Goal: Task Accomplishment & Management: Use online tool/utility

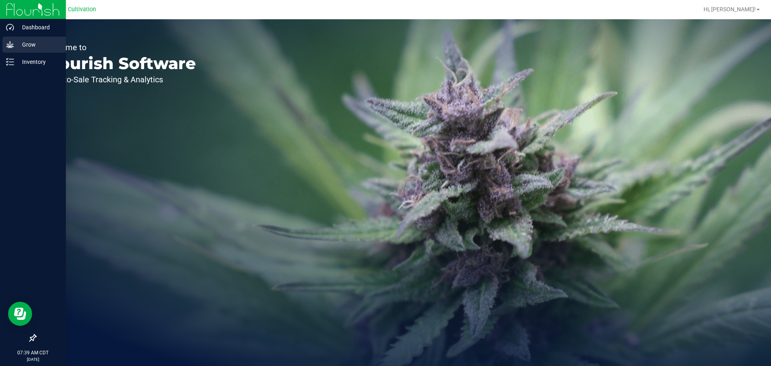
click at [26, 44] on p "Grow" at bounding box center [38, 45] width 48 height 10
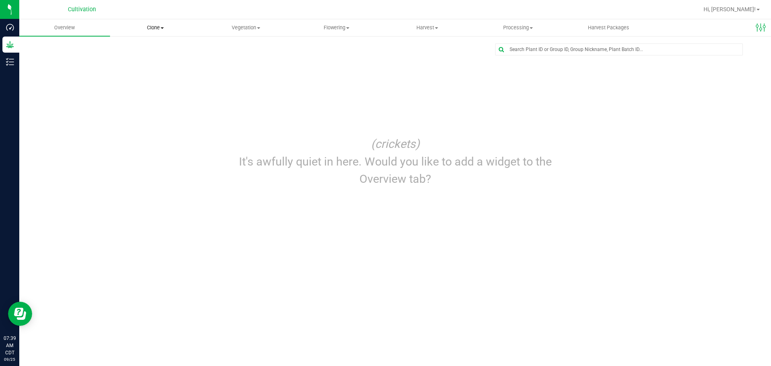
click at [150, 30] on span "Clone" at bounding box center [155, 27] width 90 height 7
click at [152, 55] on span "Cloning groups" at bounding box center [140, 58] width 61 height 7
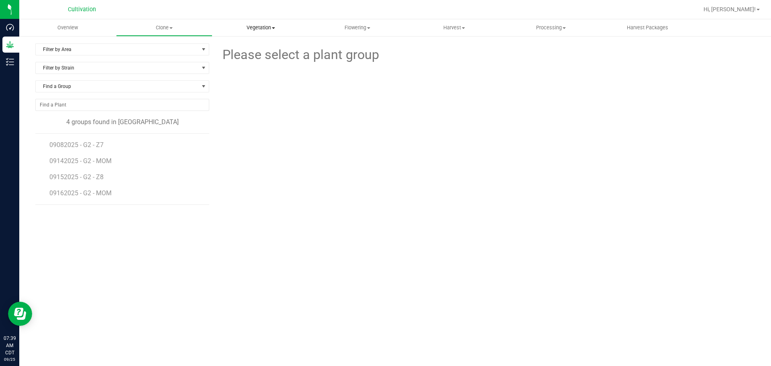
click at [256, 27] on span "Vegetation" at bounding box center [261, 27] width 96 height 7
click at [246, 49] on span "Veg groups" at bounding box center [237, 48] width 51 height 7
click at [92, 148] on span "08112025 - G2 - Z3" at bounding box center [77, 145] width 56 height 8
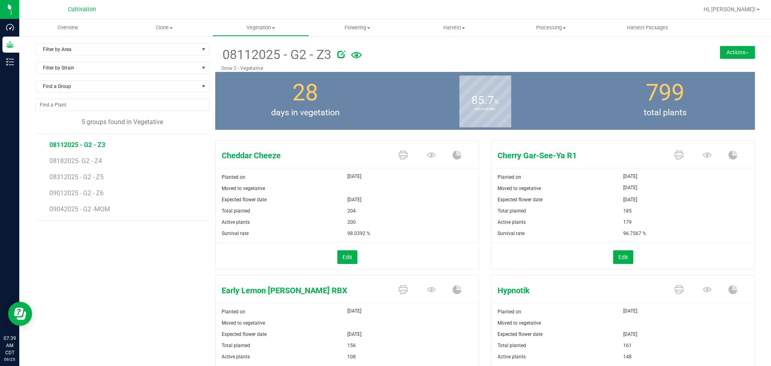
click at [740, 49] on button "Actions" at bounding box center [737, 52] width 35 height 13
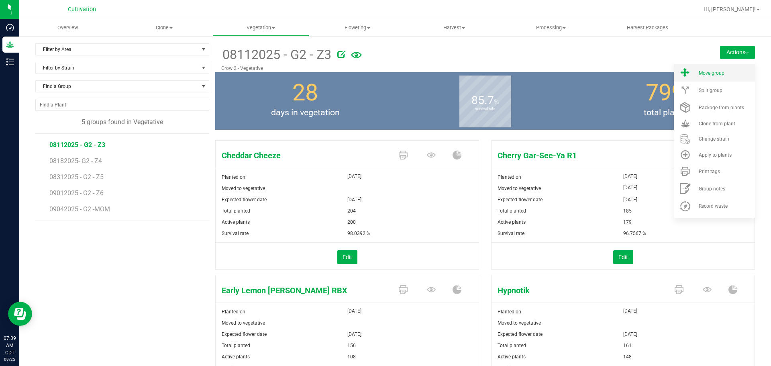
click at [713, 71] on span "Move group" at bounding box center [711, 73] width 26 height 6
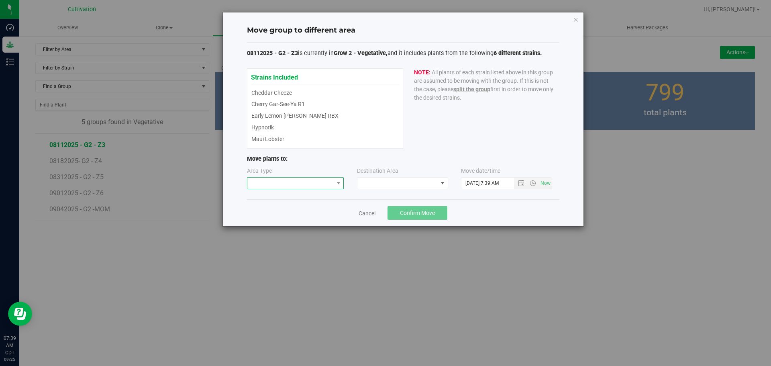
click at [291, 185] on span at bounding box center [290, 182] width 86 height 11
drag, startPoint x: 274, startPoint y: 221, endPoint x: 321, endPoint y: 210, distance: 48.1
click at [275, 221] on li "Flowering" at bounding box center [295, 225] width 96 height 14
click at [381, 183] on span at bounding box center [397, 182] width 80 height 11
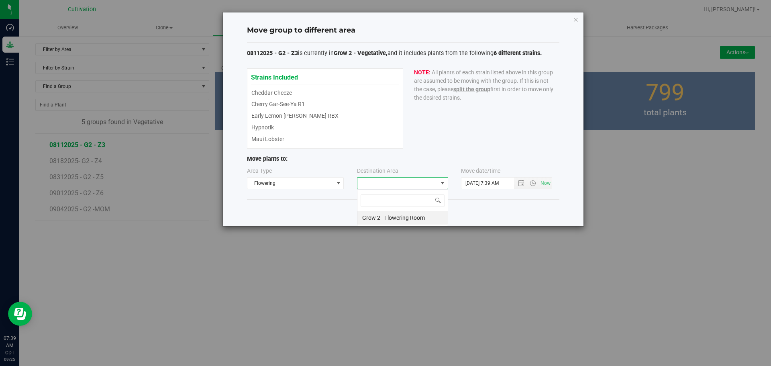
scroll to position [12, 91]
click at [377, 218] on li "Grow 2 - Flowering Room" at bounding box center [402, 218] width 90 height 14
click at [519, 184] on span "Open the date view" at bounding box center [521, 183] width 6 height 6
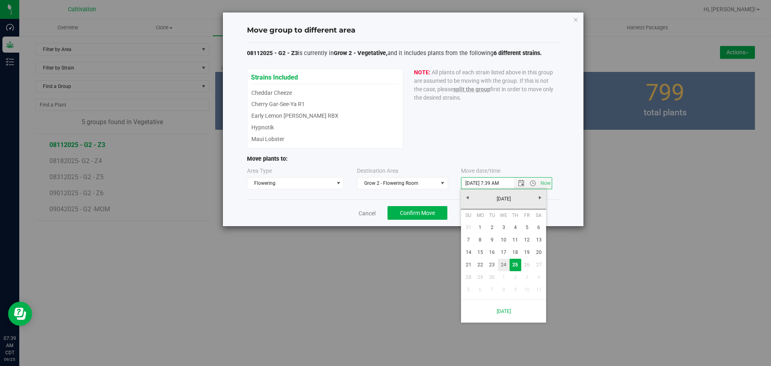
click at [499, 263] on link "24" at bounding box center [504, 265] width 12 height 12
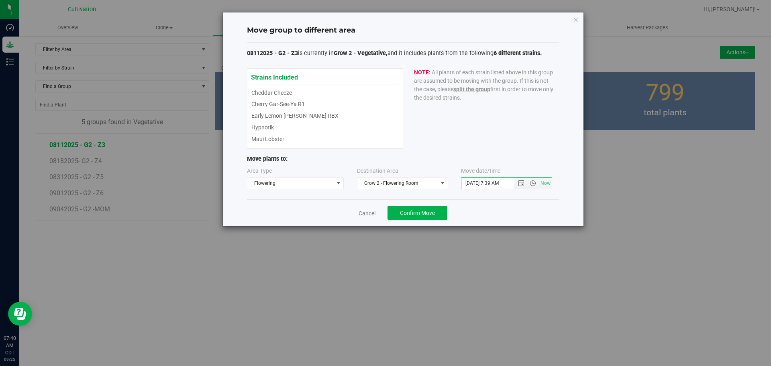
click at [491, 180] on input "[DATE] 7:39 AM" at bounding box center [494, 182] width 66 height 11
click at [503, 182] on input "[DATE] 2:39 AM" at bounding box center [494, 182] width 66 height 11
type input "[DATE] 2:39 PM"
click at [421, 211] on span "Confirm Move" at bounding box center [417, 213] width 35 height 6
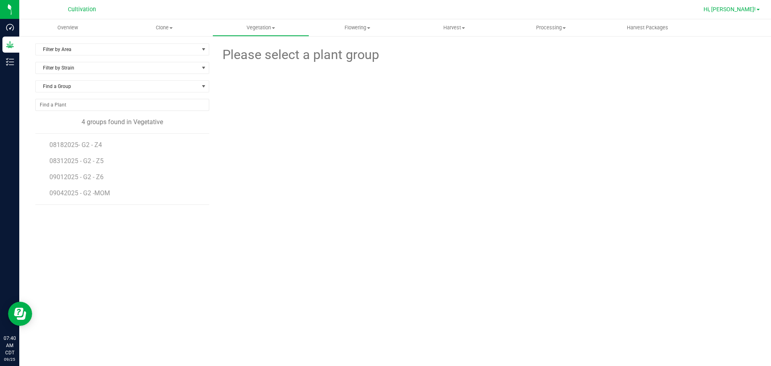
click at [735, 12] on span "Hi, [PERSON_NAME]!" at bounding box center [729, 9] width 52 height 6
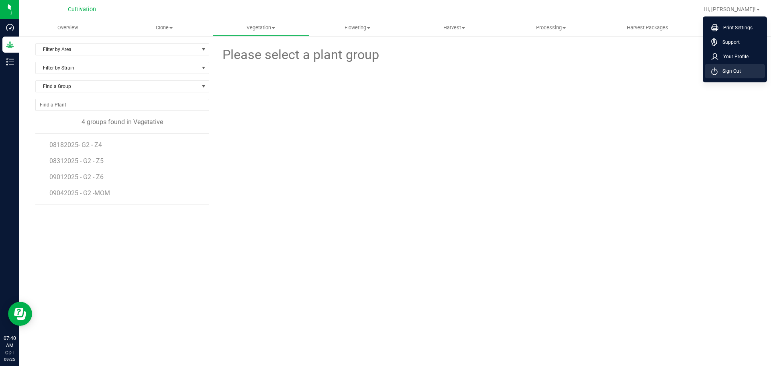
click at [743, 73] on li "Sign Out" at bounding box center [735, 71] width 60 height 14
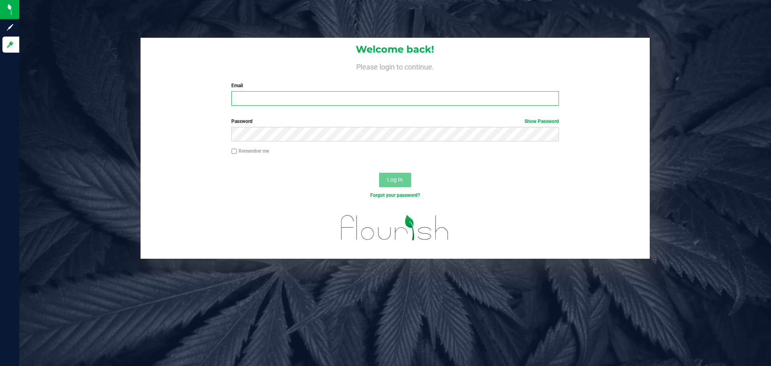
click at [291, 98] on input "Email" at bounding box center [394, 98] width 327 height 14
type input "[PERSON_NAME][EMAIL_ADDRESS][PERSON_NAME][DOMAIN_NAME]"
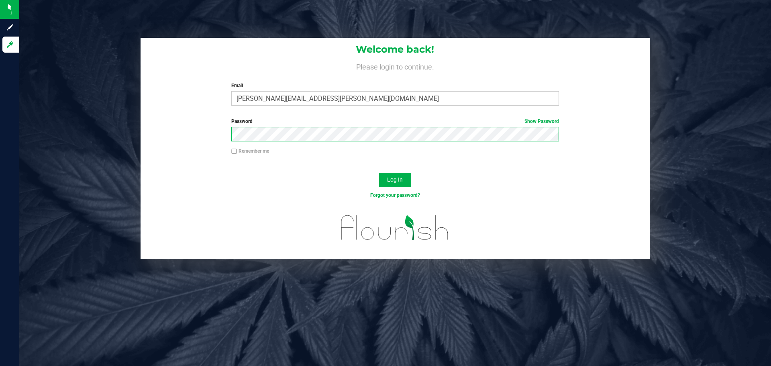
click at [379, 173] on button "Log In" at bounding box center [395, 180] width 32 height 14
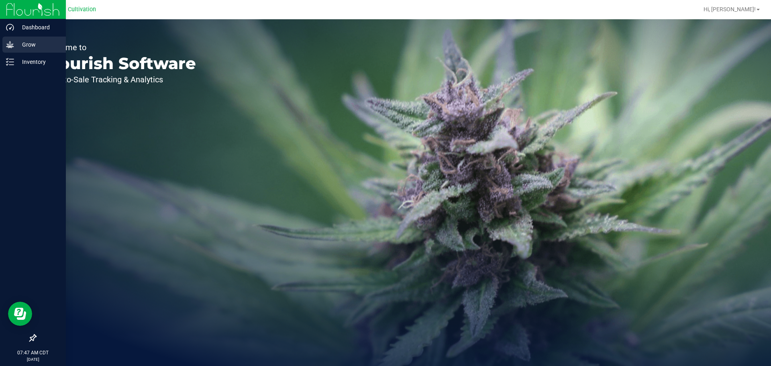
click at [39, 41] on p "Grow" at bounding box center [38, 45] width 48 height 10
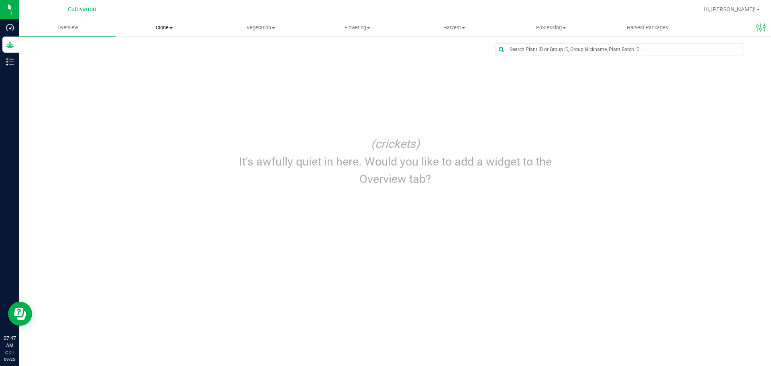
click at [176, 28] on span "Clone" at bounding box center [164, 27] width 96 height 7
click at [172, 53] on li "Cloning groups" at bounding box center [164, 58] width 97 height 10
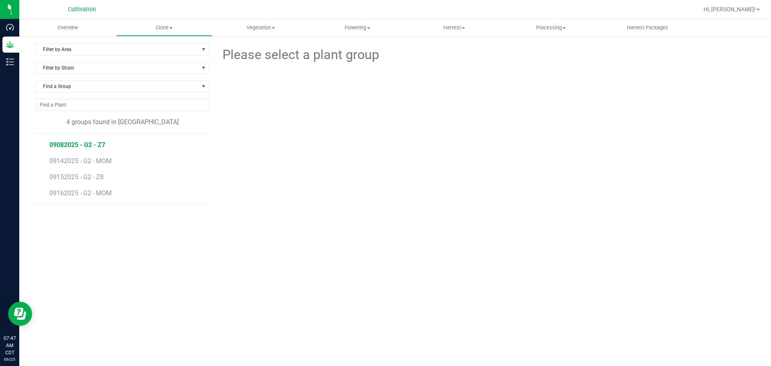
click at [91, 142] on span "09082025 - G2 - Z7" at bounding box center [77, 145] width 56 height 8
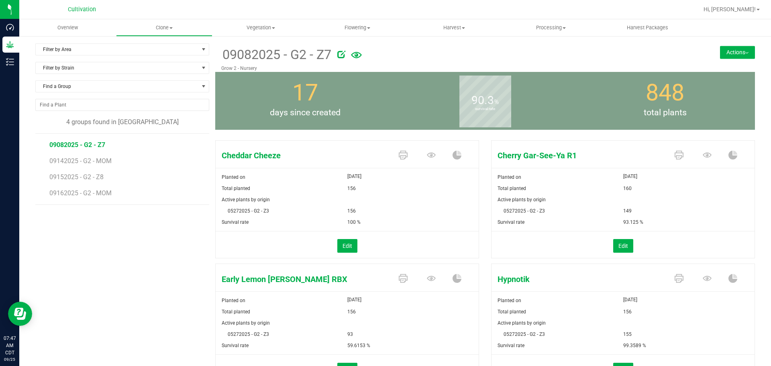
click at [729, 47] on button "Actions" at bounding box center [737, 52] width 35 height 13
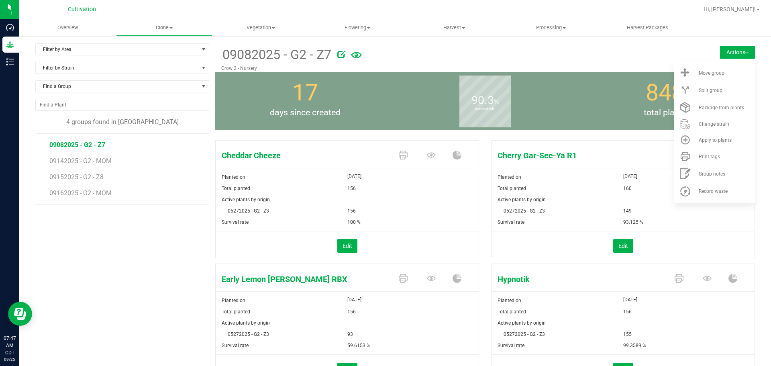
click at [636, 54] on div at bounding box center [501, 53] width 328 height 16
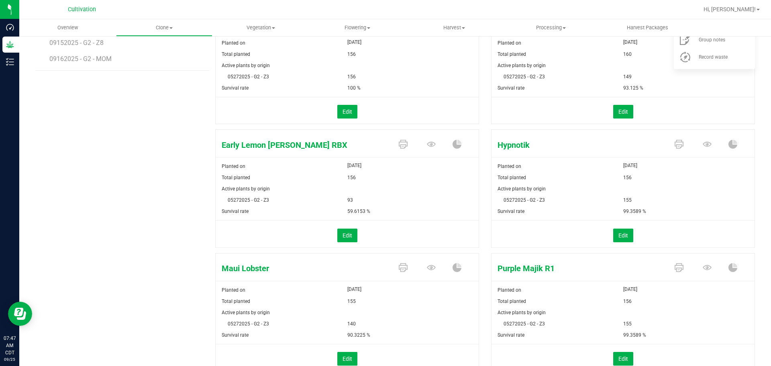
scroll to position [161, 0]
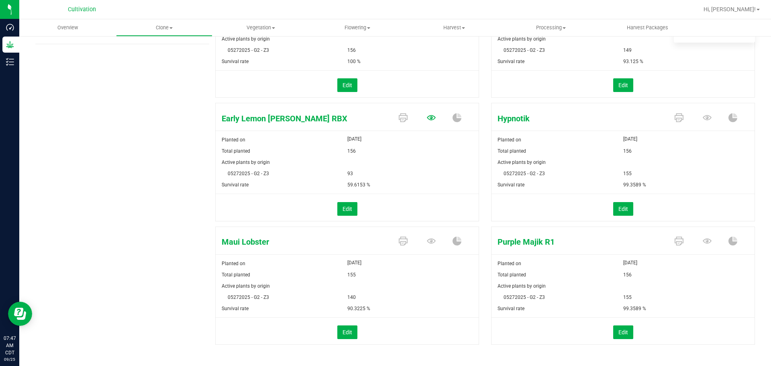
click at [427, 120] on icon at bounding box center [431, 117] width 9 height 9
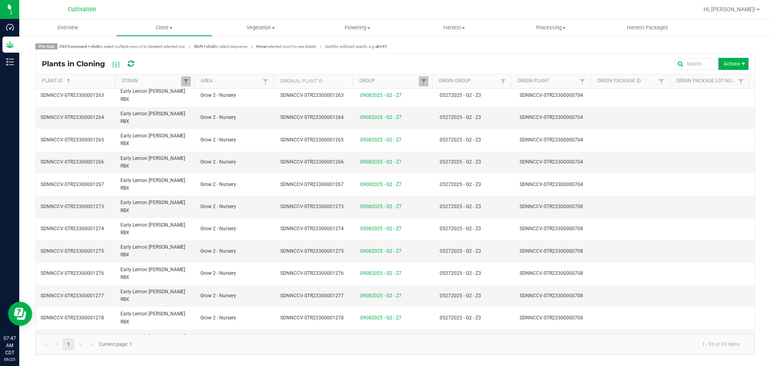
scroll to position [723, 0]
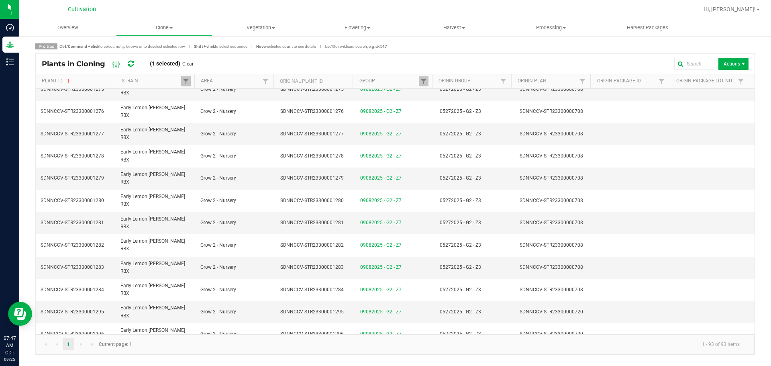
scroll to position [763, 0]
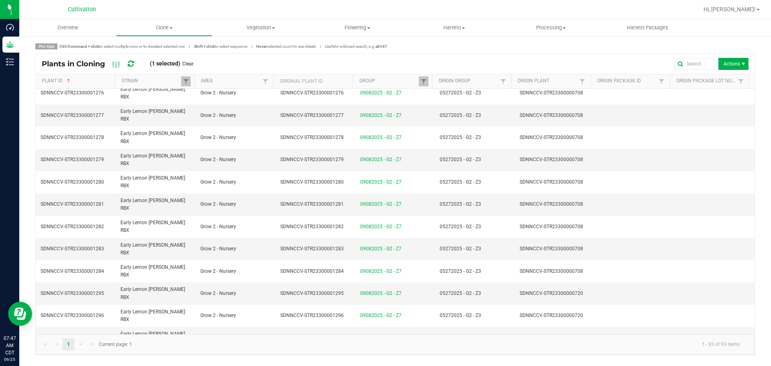
click at [735, 62] on span "Actions" at bounding box center [733, 64] width 30 height 12
click at [731, 103] on span "Print plant tags" at bounding box center [735, 101] width 60 height 7
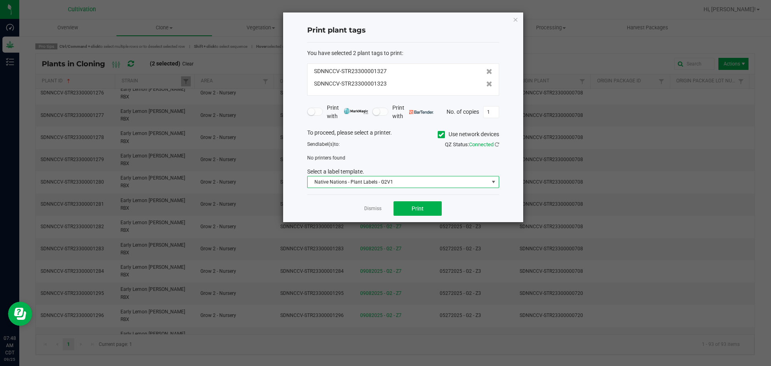
click at [410, 180] on span "Native Nations - Plant Labels - G2V1" at bounding box center [397, 181] width 181 height 11
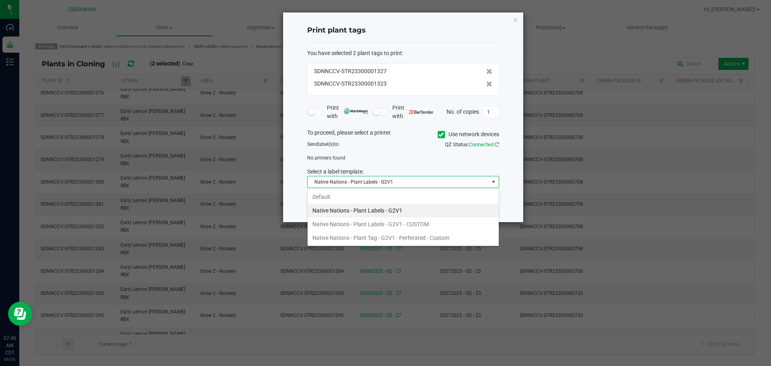
scroll to position [12, 192]
click at [421, 243] on li "Native Nations - Plant Tag - G2V1 - Perferated - Custom" at bounding box center [402, 238] width 191 height 14
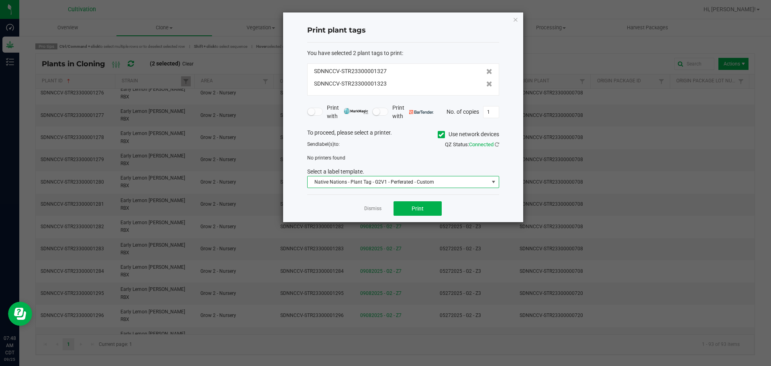
click at [442, 134] on icon at bounding box center [440, 134] width 5 height 0
click at [0, 0] on input "Use network devices" at bounding box center [0, 0] width 0 height 0
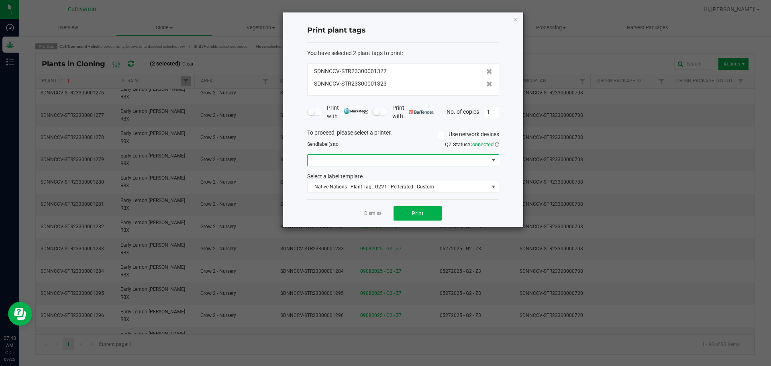
click at [434, 160] on span at bounding box center [397, 160] width 181 height 11
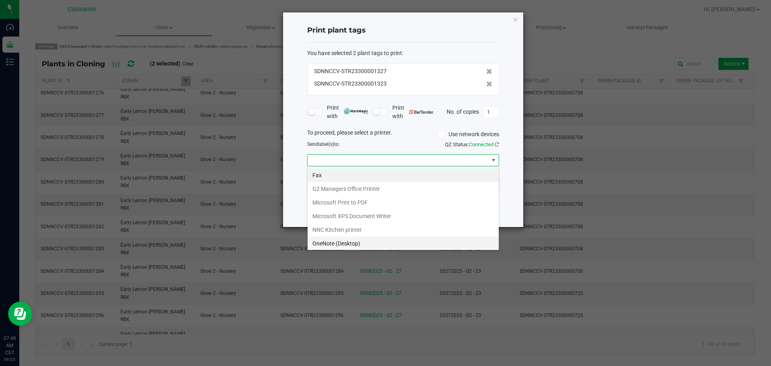
scroll to position [56, 0]
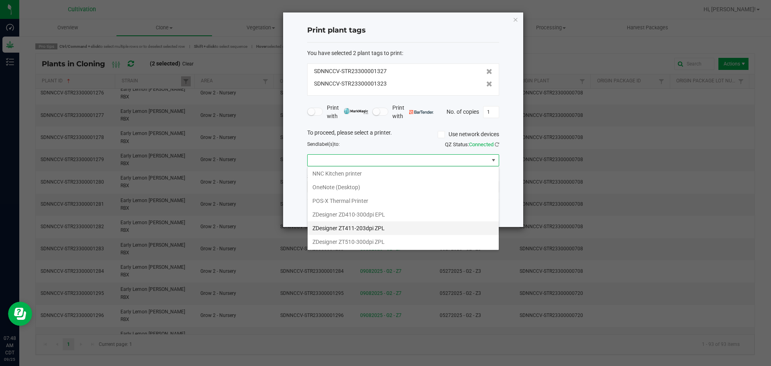
click at [387, 226] on ZPL "ZDesigner ZT411-203dpi ZPL" at bounding box center [402, 228] width 191 height 14
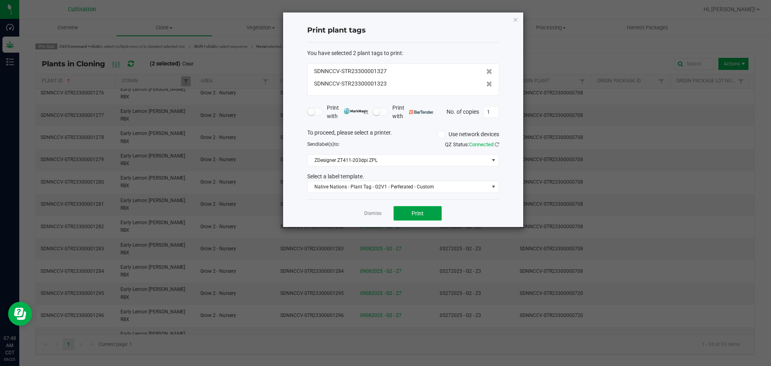
click at [421, 215] on span "Print" at bounding box center [417, 213] width 12 height 6
click at [513, 20] on icon "button" at bounding box center [516, 19] width 6 height 10
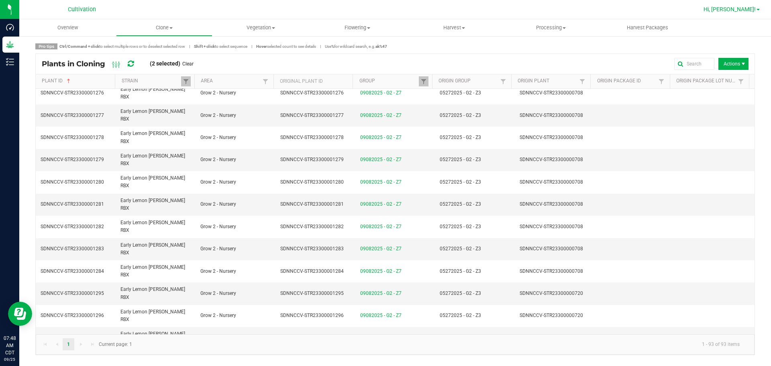
click at [742, 5] on link "Hi, [PERSON_NAME]!" at bounding box center [731, 9] width 63 height 8
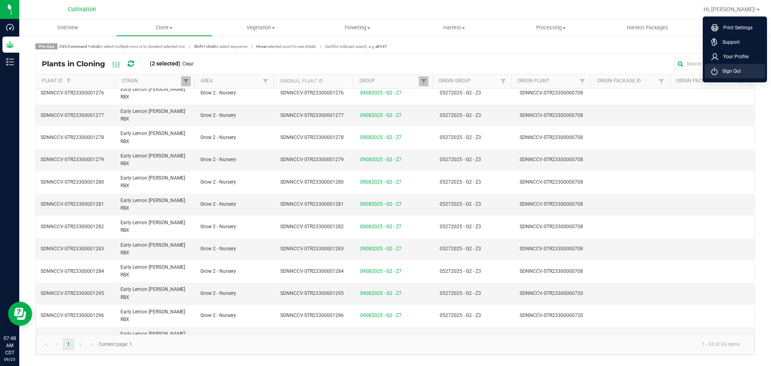
click at [728, 68] on span "Sign Out" at bounding box center [728, 71] width 23 height 8
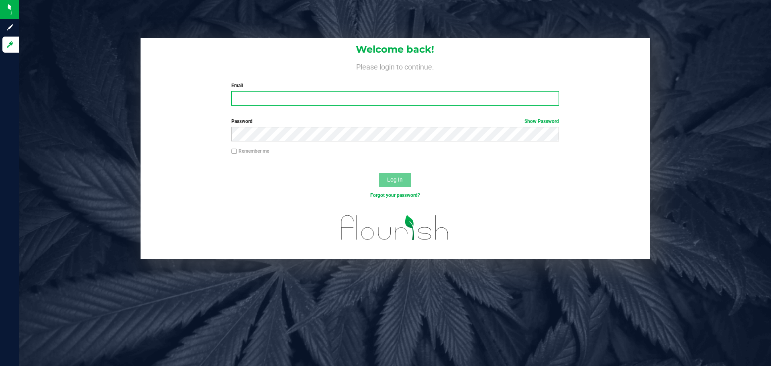
click at [275, 95] on input "Email" at bounding box center [394, 98] width 327 height 14
type input "[PERSON_NAME][EMAIL_ADDRESS][PERSON_NAME][DOMAIN_NAME]"
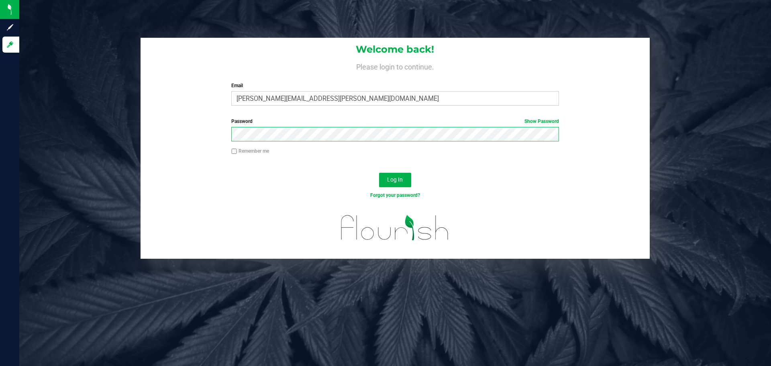
click at [379, 173] on button "Log In" at bounding box center [395, 180] width 32 height 14
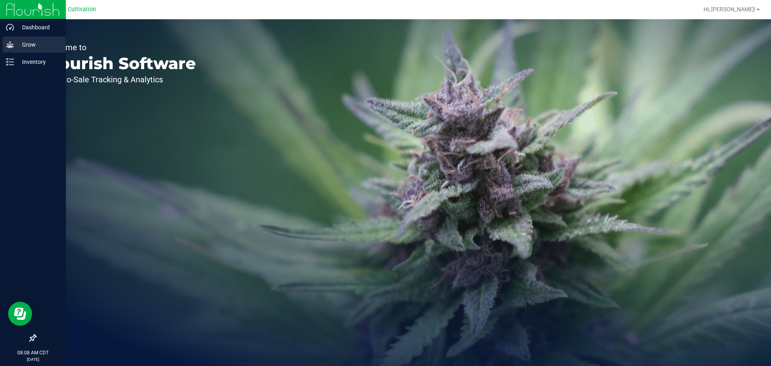
click at [14, 45] on p "Grow" at bounding box center [38, 45] width 48 height 10
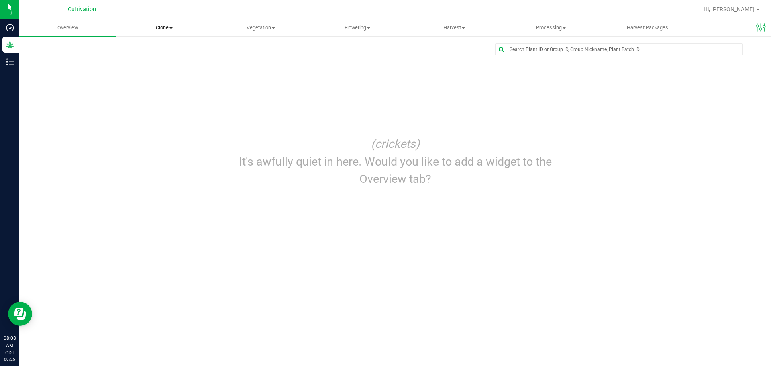
click at [160, 26] on span "Clone" at bounding box center [164, 27] width 96 height 7
click at [148, 57] on span "Cloning groups" at bounding box center [146, 58] width 61 height 7
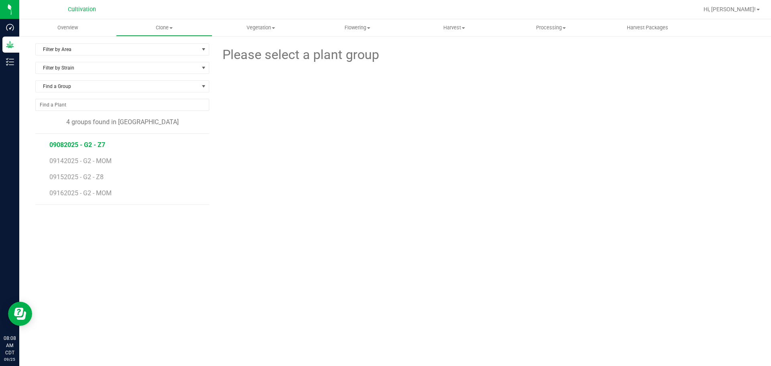
click at [86, 145] on span "09082025 - G2 - Z7" at bounding box center [77, 145] width 56 height 8
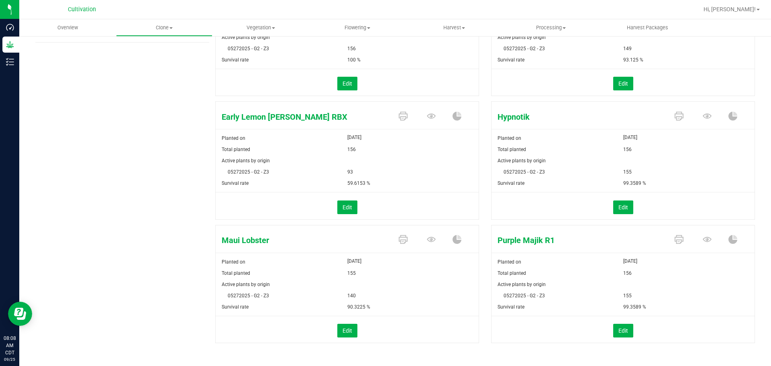
scroll to position [167, 0]
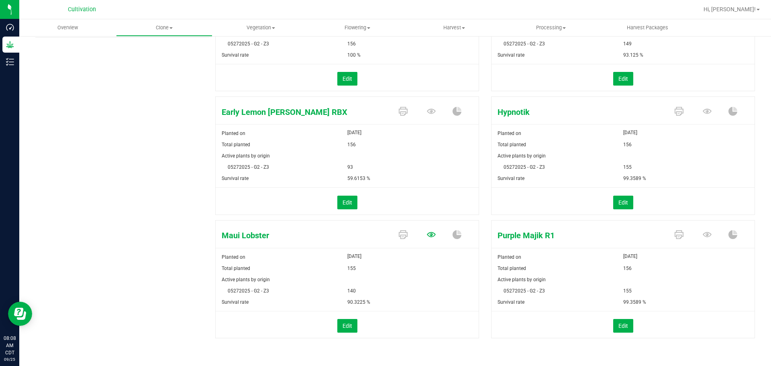
click at [427, 233] on icon at bounding box center [431, 234] width 9 height 9
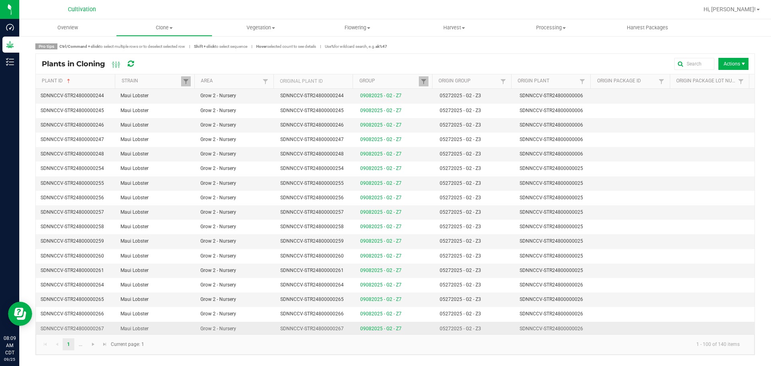
scroll to position [682, 0]
click at [341, 157] on td "SDNNCCV-STR24800000248" at bounding box center [315, 154] width 80 height 14
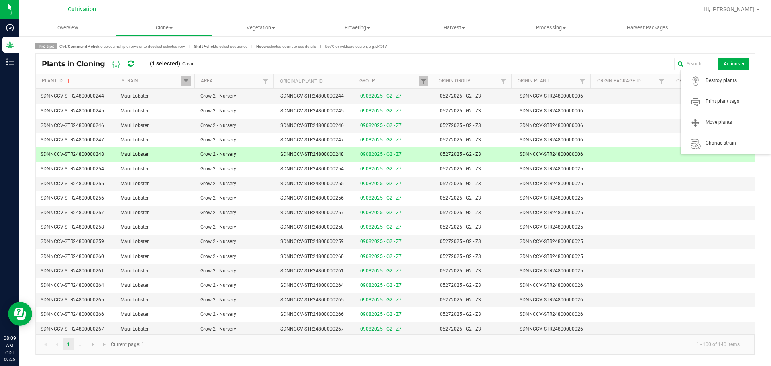
click at [721, 59] on span "Actions" at bounding box center [733, 64] width 30 height 12
click at [719, 99] on span "Print plant tags" at bounding box center [735, 101] width 60 height 7
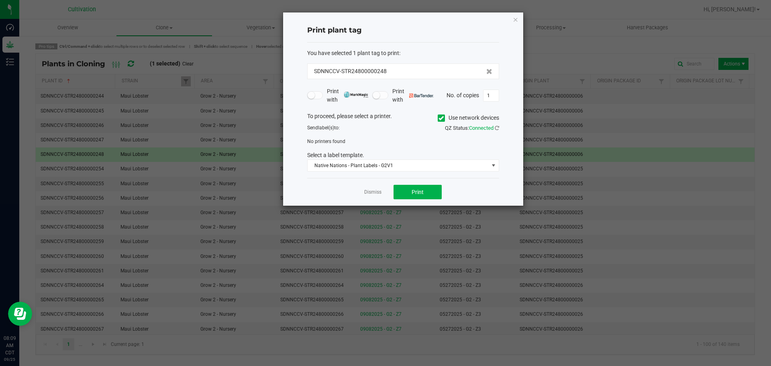
click at [441, 118] on icon at bounding box center [440, 118] width 5 height 0
click at [0, 0] on input "Use network devices" at bounding box center [0, 0] width 0 height 0
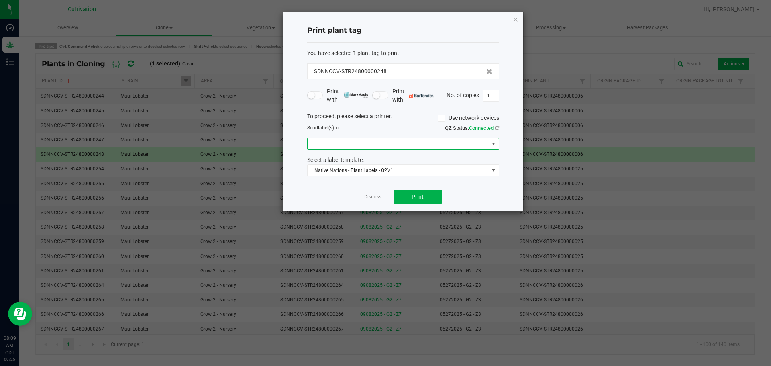
click at [403, 144] on span at bounding box center [397, 143] width 181 height 11
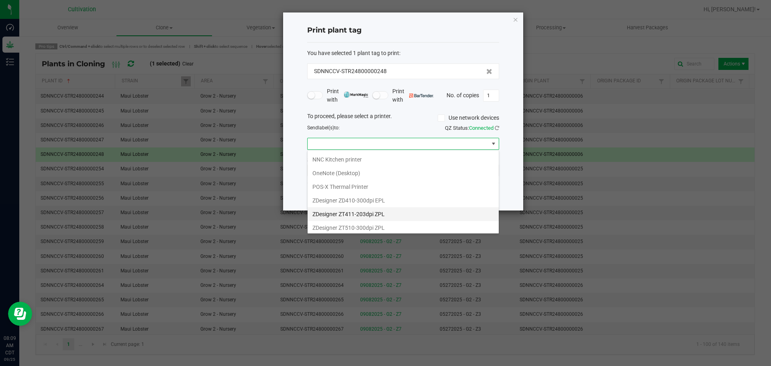
scroll to position [56, 0]
click at [383, 212] on ZPL "ZDesigner ZT411-203dpi ZPL" at bounding box center [402, 212] width 191 height 14
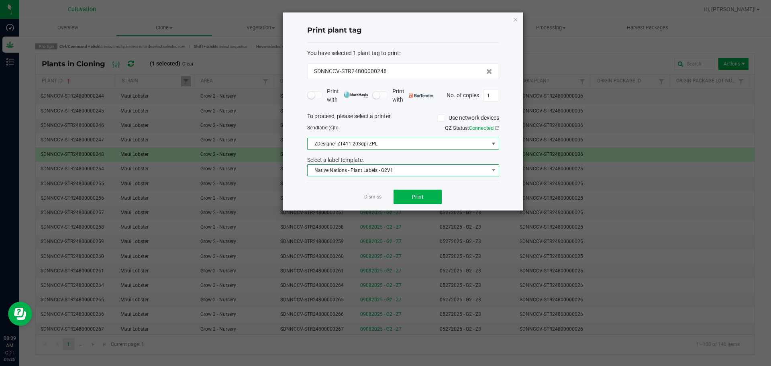
click at [391, 168] on span "Native Nations - Plant Labels - G2V1" at bounding box center [397, 170] width 181 height 11
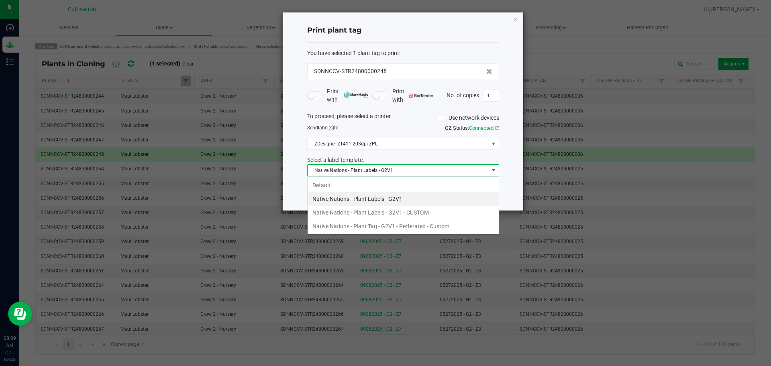
scroll to position [12, 192]
click at [387, 225] on li "Native Nations - Plant Tag - G2V1 - Perferated - Custom" at bounding box center [402, 226] width 191 height 14
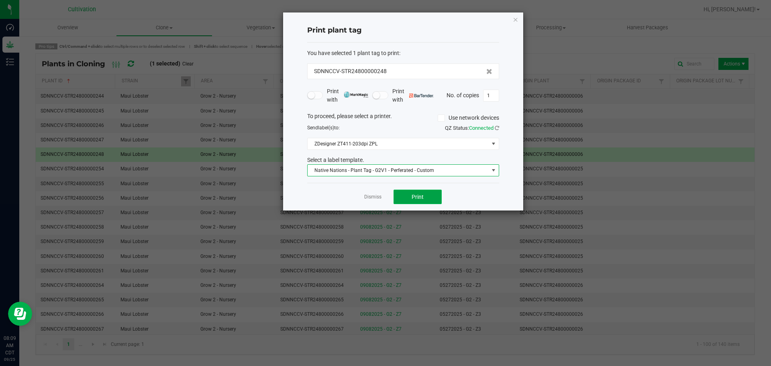
click at [422, 195] on span "Print" at bounding box center [417, 196] width 12 height 6
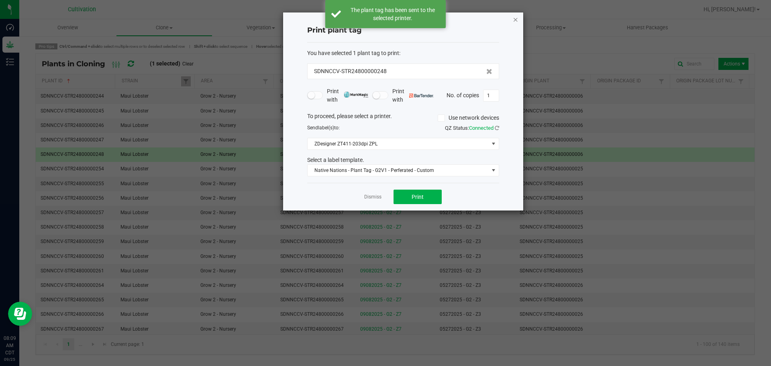
click at [515, 19] on icon "button" at bounding box center [516, 19] width 6 height 10
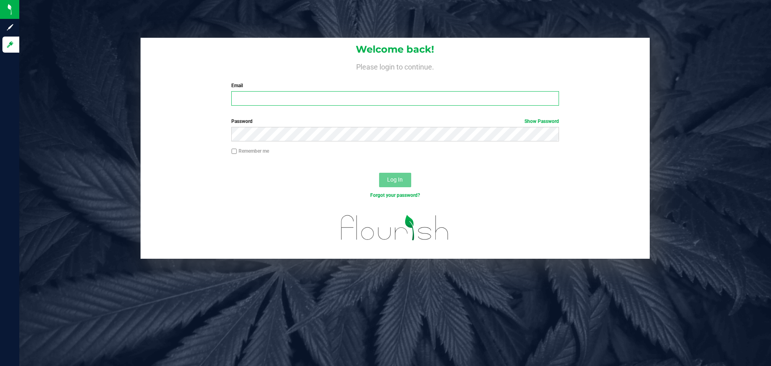
click at [255, 98] on input "Email" at bounding box center [394, 98] width 327 height 14
type input "[PERSON_NAME][EMAIL_ADDRESS][PERSON_NAME][DOMAIN_NAME]"
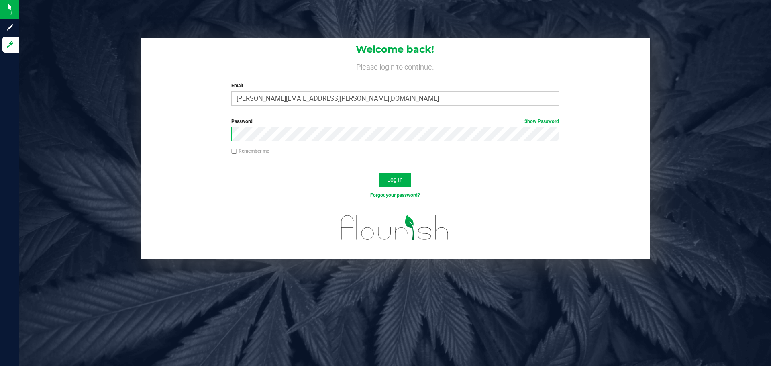
click at [379, 173] on button "Log In" at bounding box center [395, 180] width 32 height 14
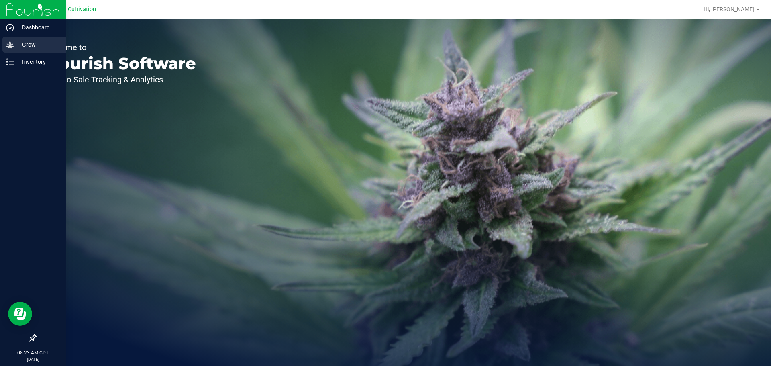
click at [13, 41] on icon at bounding box center [10, 45] width 8 height 8
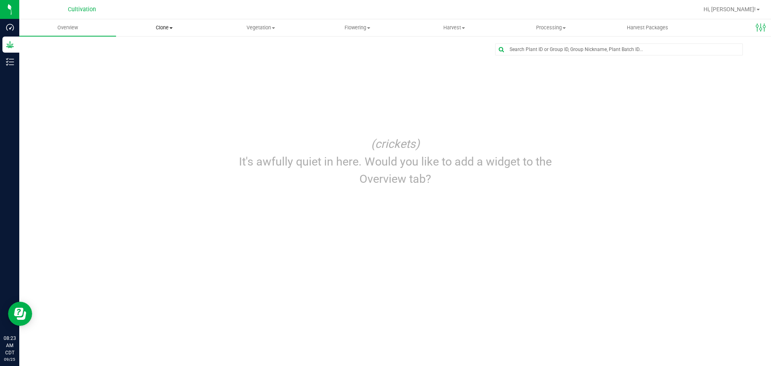
click at [174, 25] on span "Clone" at bounding box center [164, 27] width 96 height 7
click at [160, 55] on span "Cloning groups" at bounding box center [146, 58] width 61 height 7
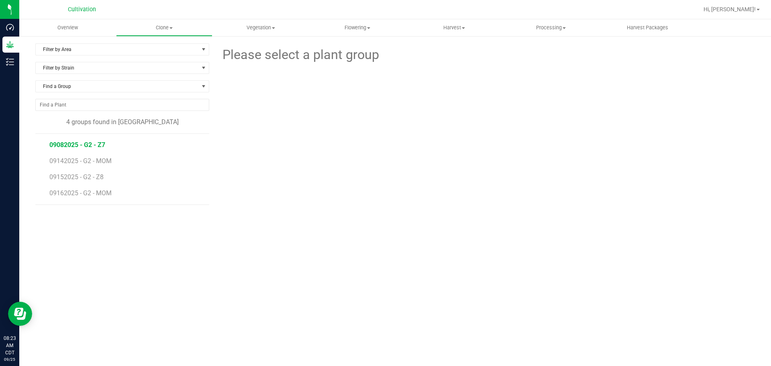
click at [74, 144] on span "09082025 - G2 - Z7" at bounding box center [77, 145] width 56 height 8
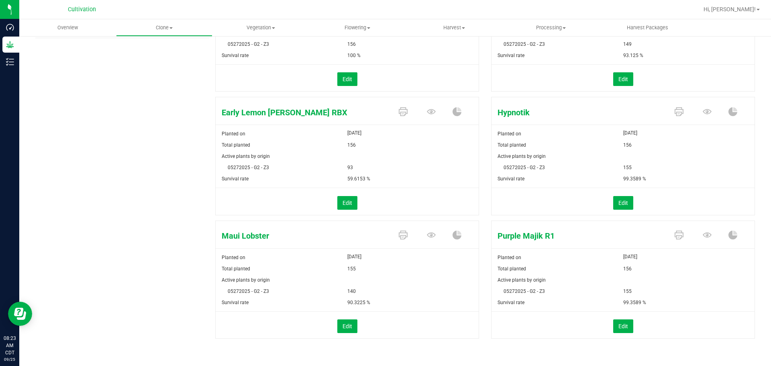
scroll to position [167, 0]
click at [703, 107] on icon at bounding box center [707, 111] width 9 height 9
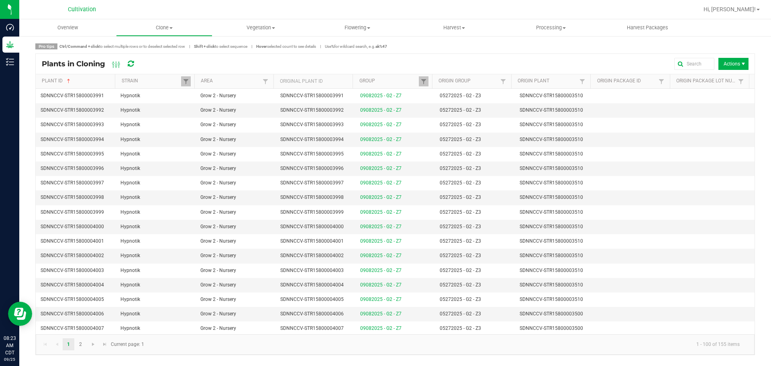
scroll to position [241, 0]
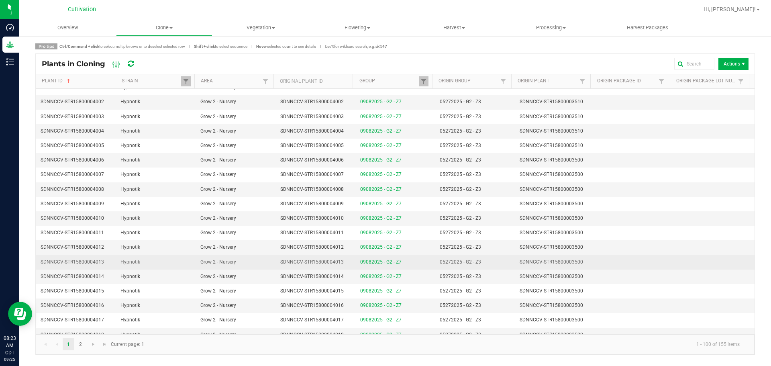
click at [348, 260] on td "SDNNCCV-STR15800004013" at bounding box center [315, 262] width 80 height 14
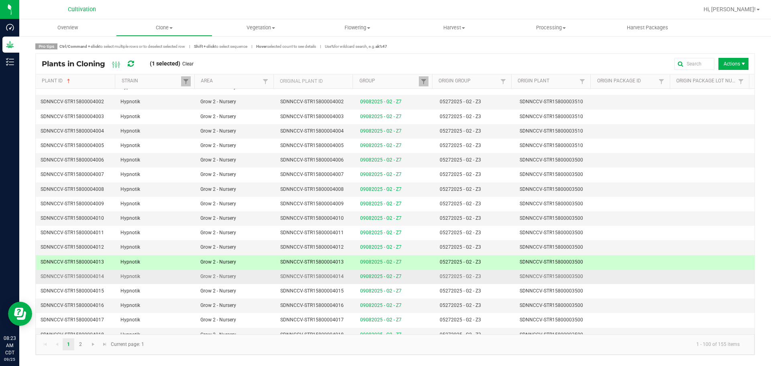
click at [338, 275] on span "SDNNCCV-STR15800004014" at bounding box center [311, 276] width 63 height 6
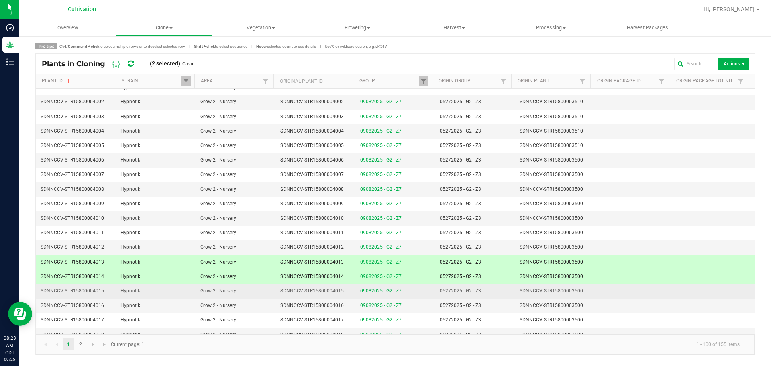
click at [338, 285] on td "SDNNCCV-STR15800004015" at bounding box center [315, 291] width 80 height 14
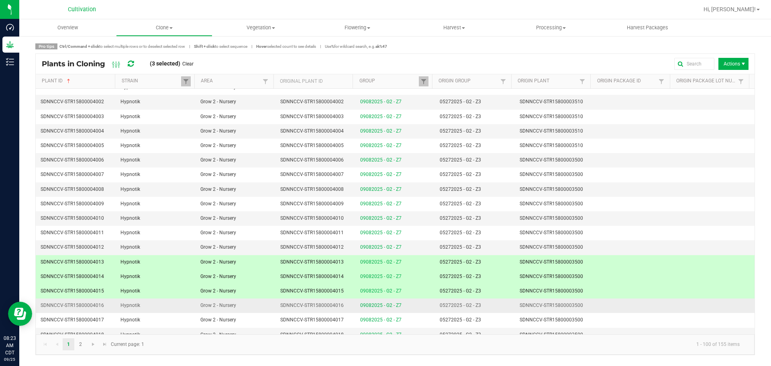
click at [338, 303] on span "SDNNCCV-STR15800004016" at bounding box center [311, 305] width 63 height 6
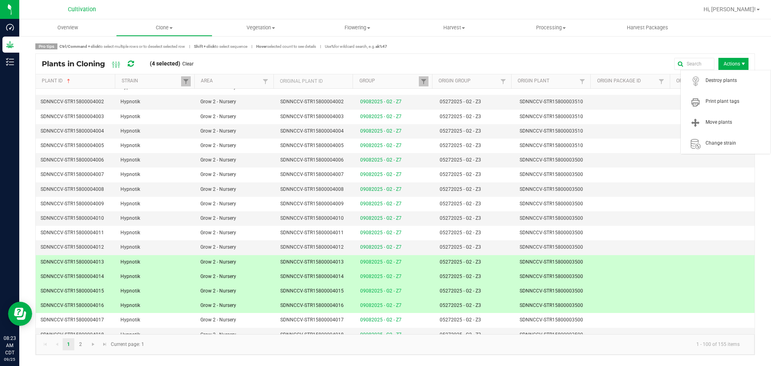
click at [734, 63] on span "Actions" at bounding box center [733, 64] width 30 height 12
click at [704, 102] on span at bounding box center [695, 101] width 20 height 9
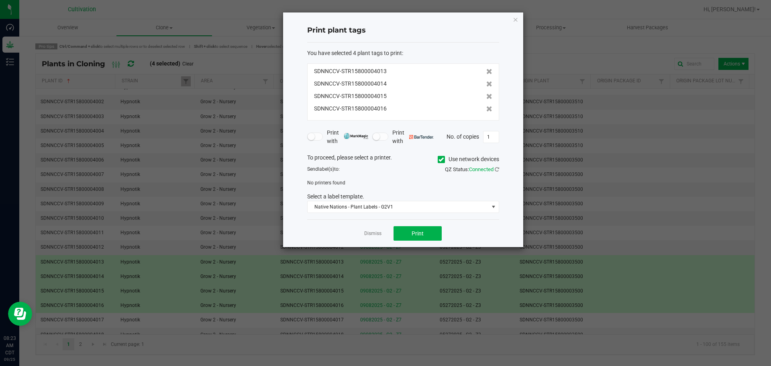
click at [438, 159] on icon at bounding box center [440, 159] width 5 height 0
click at [0, 0] on input "Use network devices" at bounding box center [0, 0] width 0 height 0
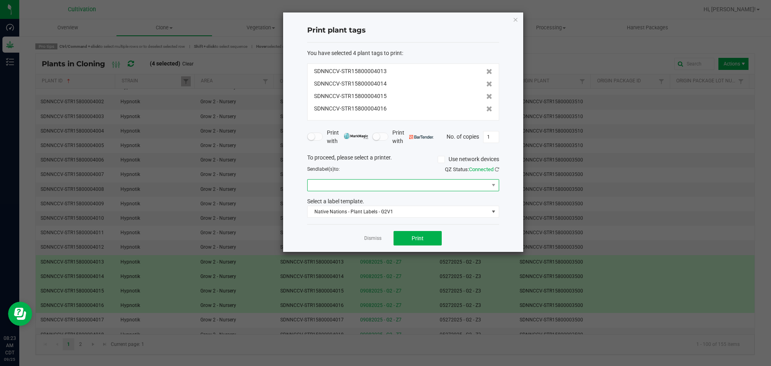
click at [383, 183] on span at bounding box center [397, 184] width 181 height 11
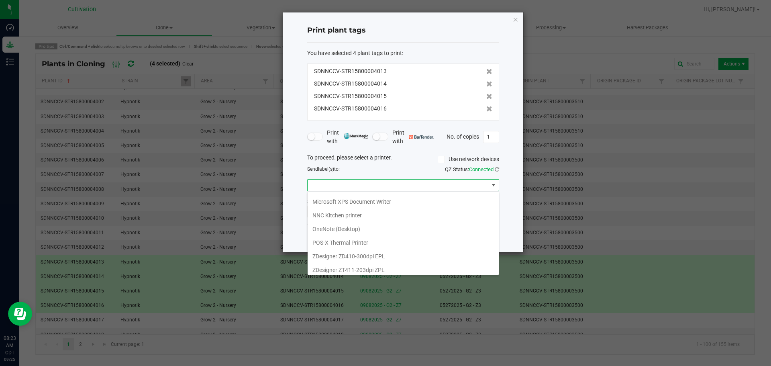
scroll to position [56, 0]
click at [369, 252] on ZPL "ZDesigner ZT411-203dpi ZPL" at bounding box center [402, 253] width 191 height 14
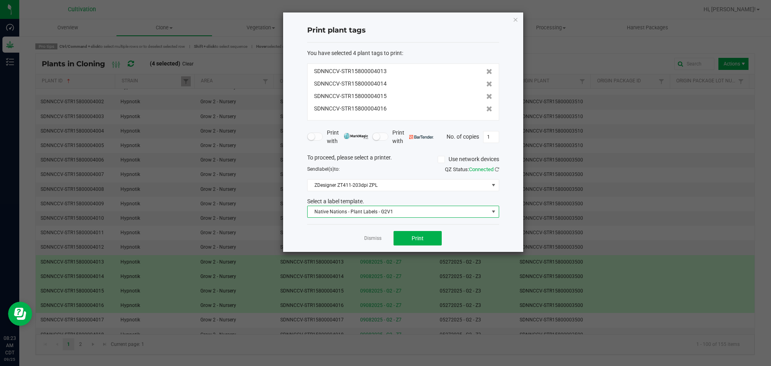
click at [432, 216] on span "Native Nations - Plant Labels - G2V1" at bounding box center [397, 211] width 181 height 11
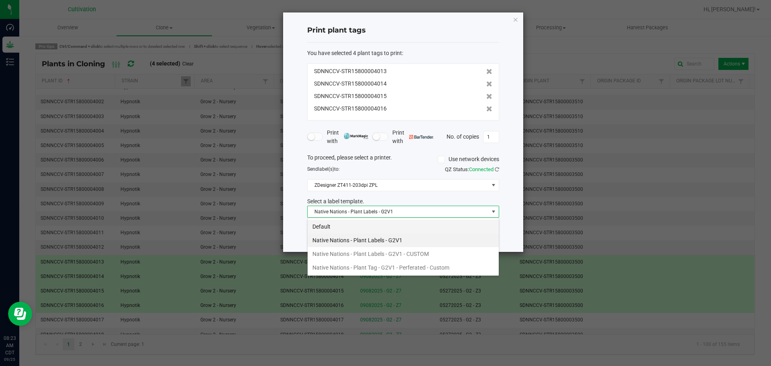
scroll to position [12, 192]
click at [422, 267] on li "Native Nations - Plant Tag - G2V1 - Perferated - Custom" at bounding box center [402, 268] width 191 height 14
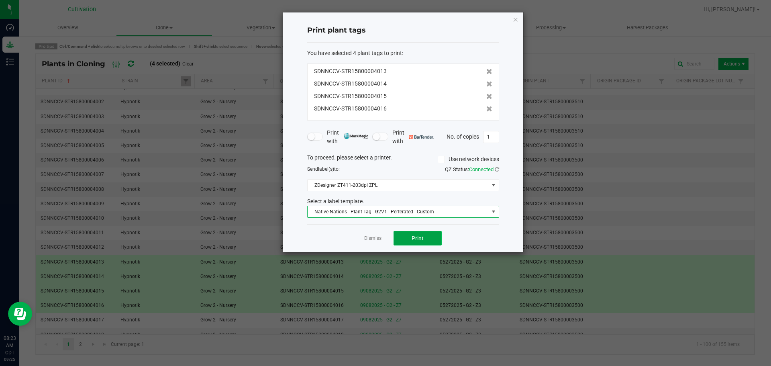
click at [422, 243] on button "Print" at bounding box center [417, 238] width 48 height 14
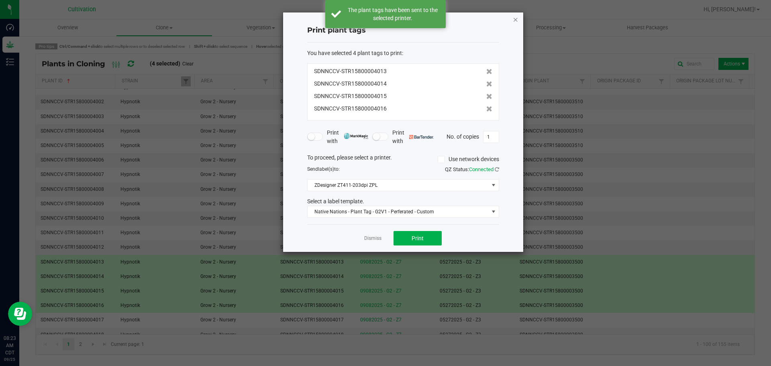
click at [516, 20] on icon "button" at bounding box center [516, 19] width 6 height 10
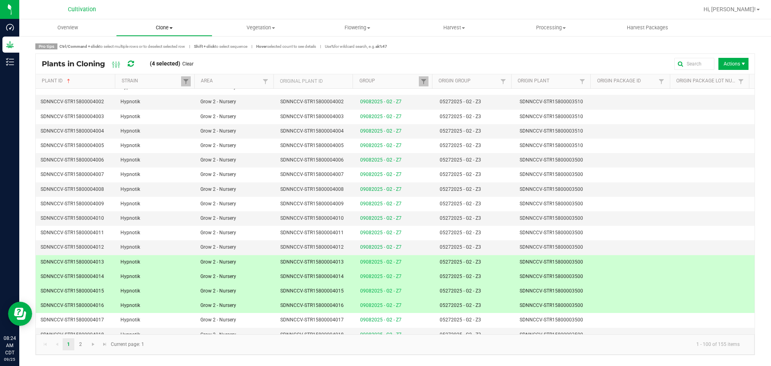
click at [153, 27] on span "Clone" at bounding box center [164, 27] width 96 height 7
click at [149, 57] on span "Cloning groups" at bounding box center [146, 58] width 61 height 7
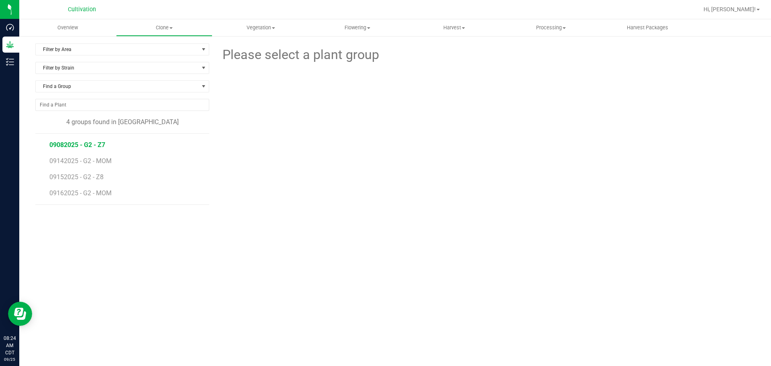
click at [70, 146] on span "09082025 - G2 - Z7" at bounding box center [77, 145] width 56 height 8
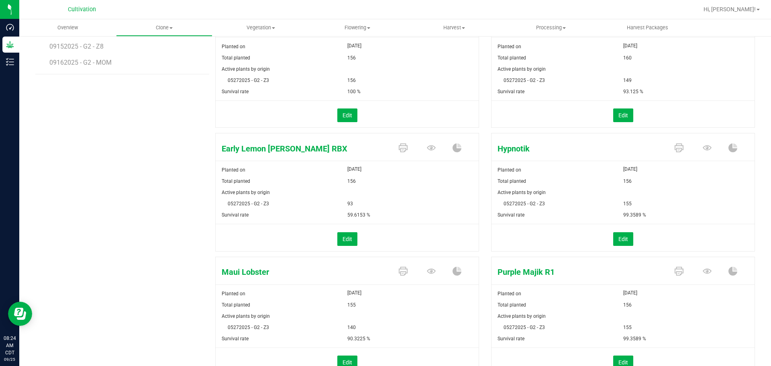
scroll to position [167, 0]
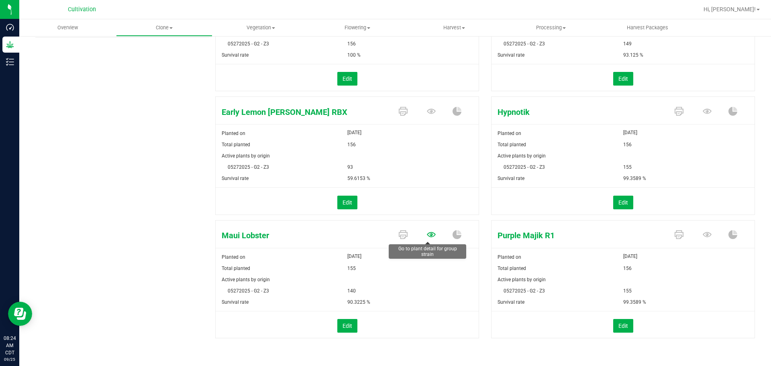
click at [428, 233] on icon at bounding box center [431, 234] width 9 height 5
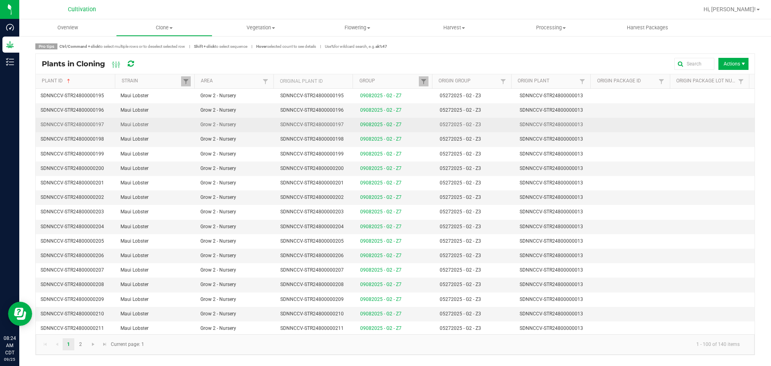
click at [565, 119] on td "SDNNCCV-STR24800000013" at bounding box center [555, 125] width 80 height 14
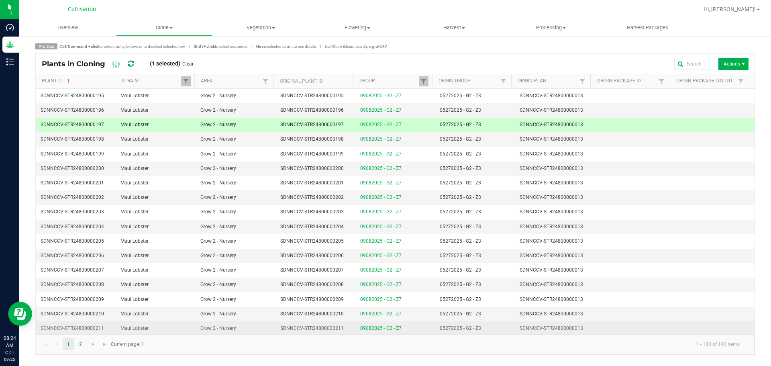
click at [564, 328] on span "SDNNCCV-STR24800000013" at bounding box center [550, 328] width 63 height 6
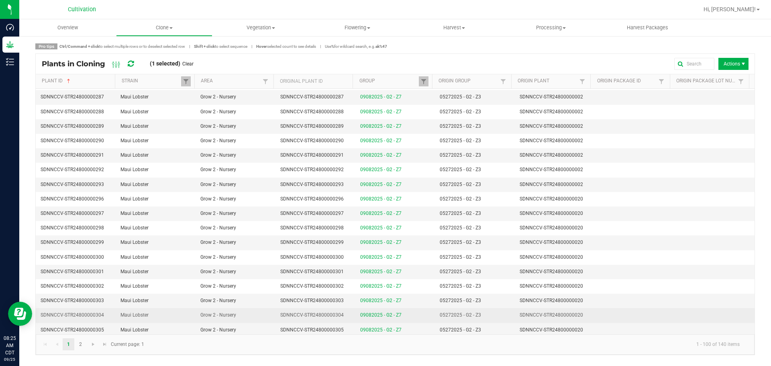
scroll to position [1208, 0]
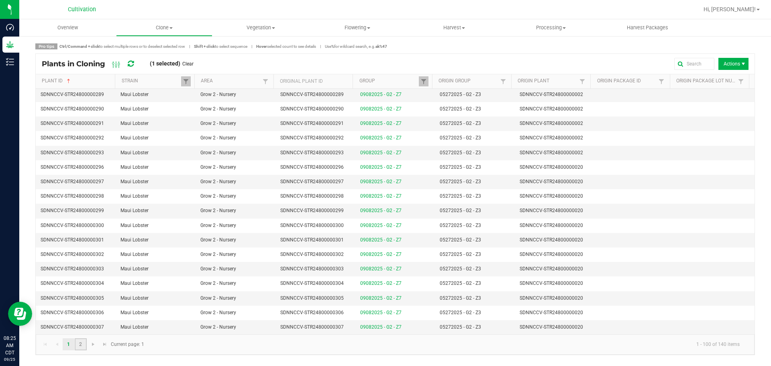
click at [80, 345] on link "2" at bounding box center [81, 344] width 12 height 12
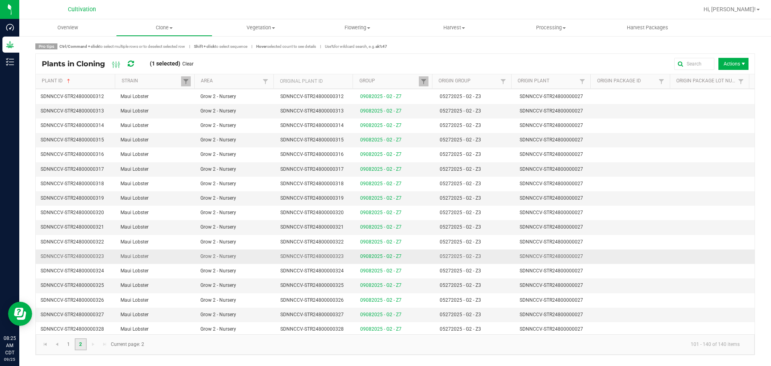
scroll to position [80, 0]
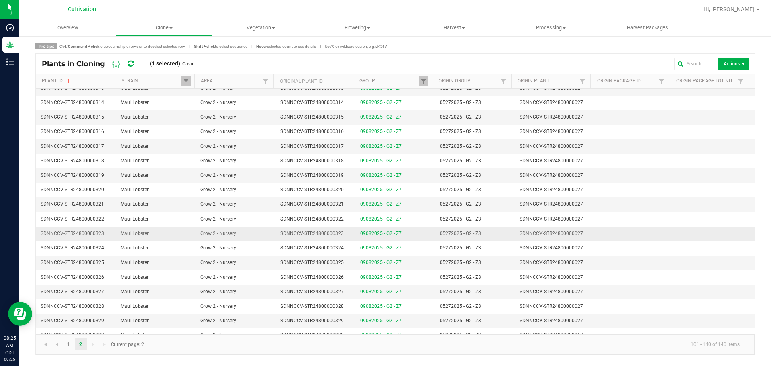
click at [138, 234] on span "Maui Lobster" at bounding box center [134, 233] width 28 height 6
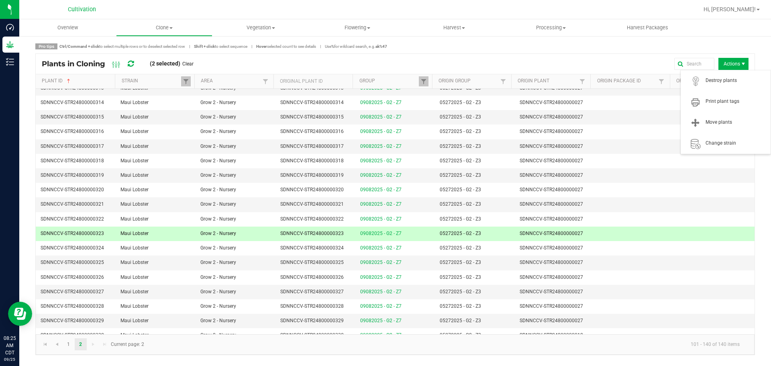
click at [729, 68] on span "Actions" at bounding box center [733, 64] width 30 height 12
click at [710, 100] on span "Print plant tags" at bounding box center [735, 101] width 60 height 7
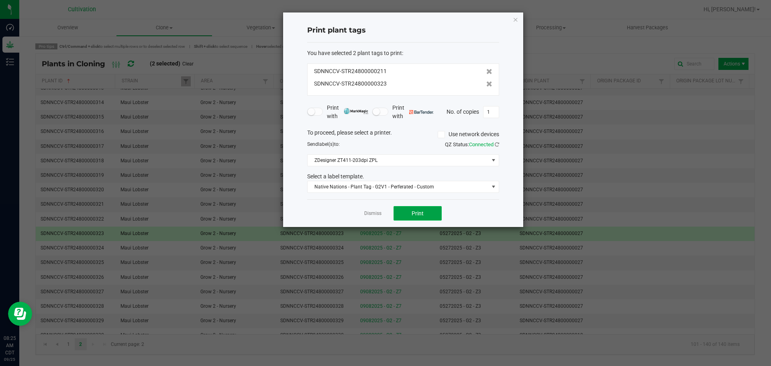
click at [413, 211] on span "Print" at bounding box center [417, 213] width 12 height 6
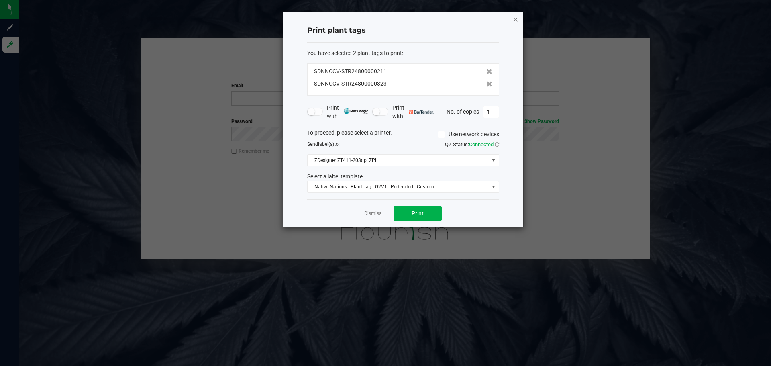
click at [514, 20] on icon "button" at bounding box center [516, 19] width 6 height 10
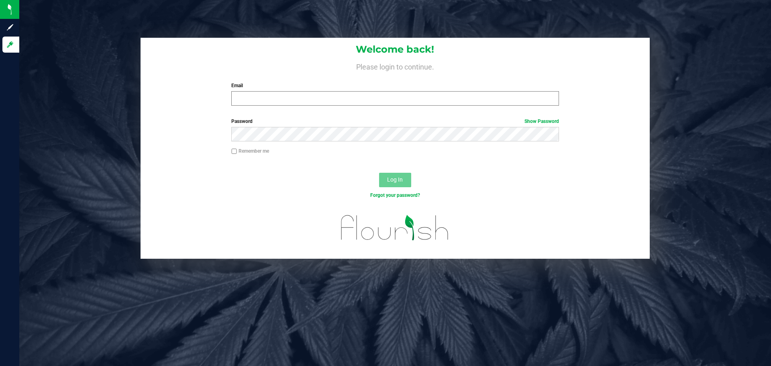
drag, startPoint x: 328, startPoint y: 106, endPoint x: 336, endPoint y: 102, distance: 8.8
click at [329, 106] on div "Welcome back! Please login to continue. Email Required Please format your email…" at bounding box center [395, 75] width 509 height 74
click at [336, 102] on input "Email" at bounding box center [394, 98] width 327 height 14
type input "[PERSON_NAME][EMAIL_ADDRESS][PERSON_NAME][DOMAIN_NAME]"
click at [379, 173] on button "Log In" at bounding box center [395, 180] width 32 height 14
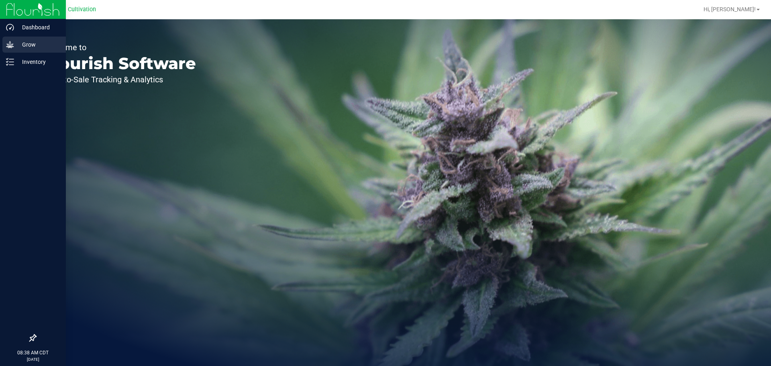
click at [8, 46] on icon at bounding box center [10, 44] width 8 height 7
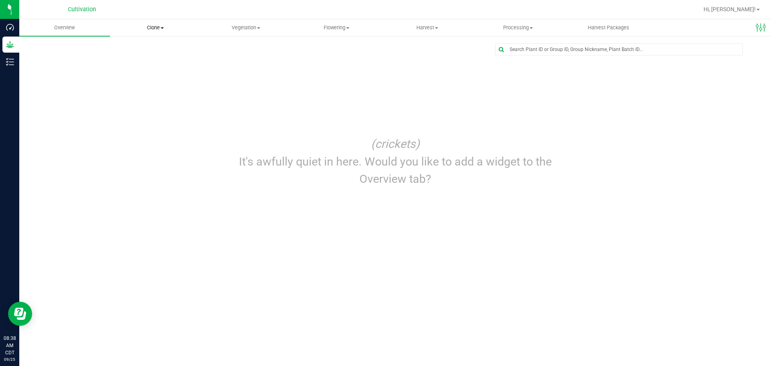
click at [151, 25] on span "Clone" at bounding box center [155, 27] width 90 height 7
click at [146, 55] on span "Cloning groups" at bounding box center [140, 58] width 61 height 7
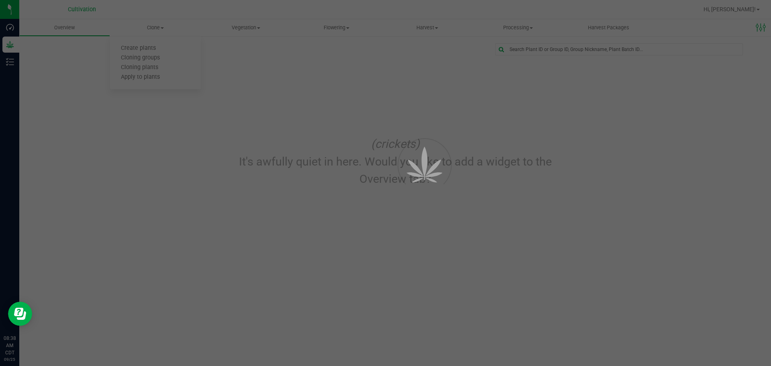
click at [371, 102] on div at bounding box center [385, 183] width 771 height 366
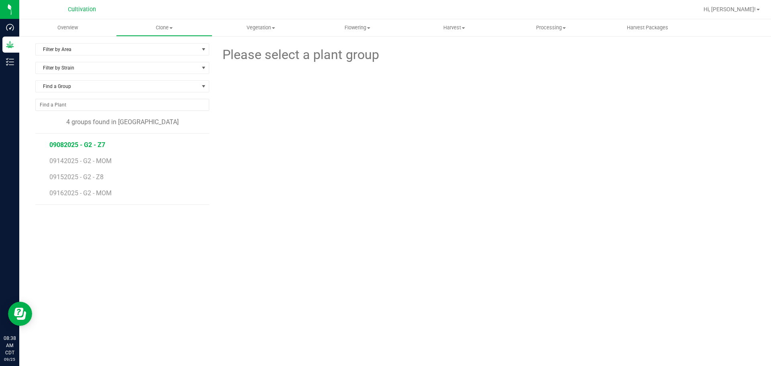
click at [79, 141] on span "09082025 - G2 - Z7" at bounding box center [77, 145] width 56 height 8
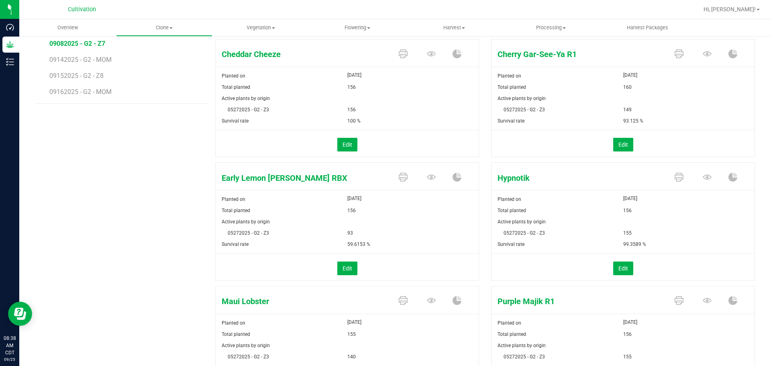
scroll to position [167, 0]
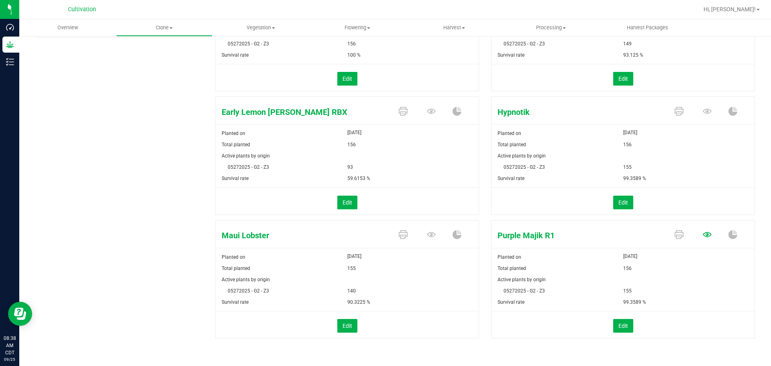
click at [705, 234] on icon at bounding box center [707, 234] width 9 height 5
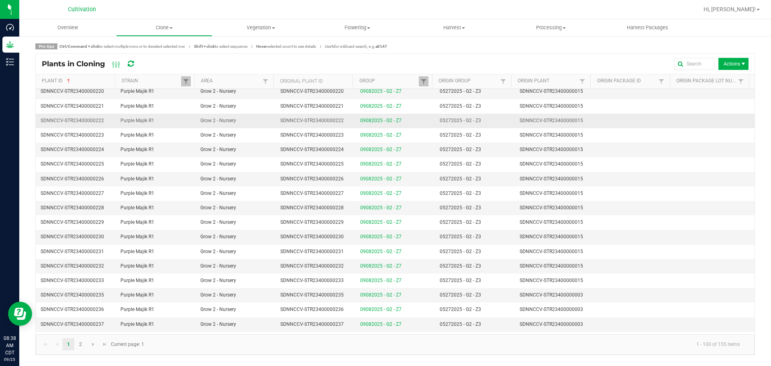
scroll to position [1208, 0]
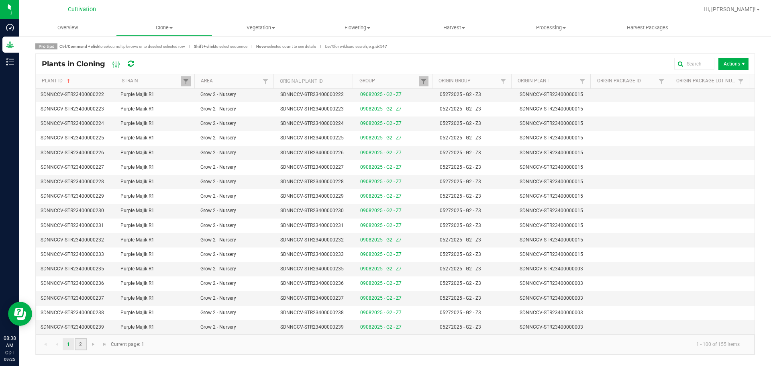
click at [83, 344] on link "2" at bounding box center [81, 344] width 12 height 12
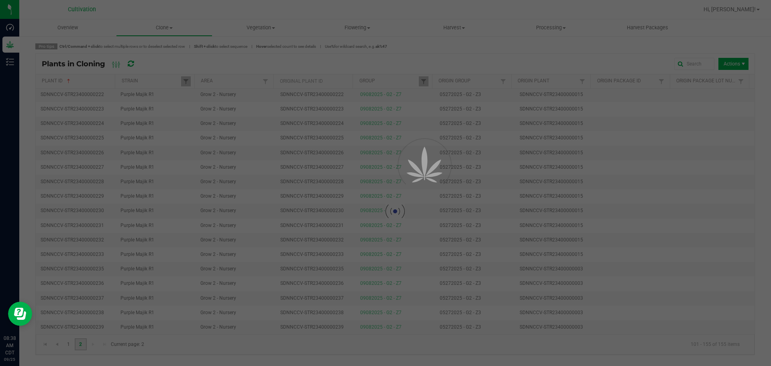
scroll to position [0, 0]
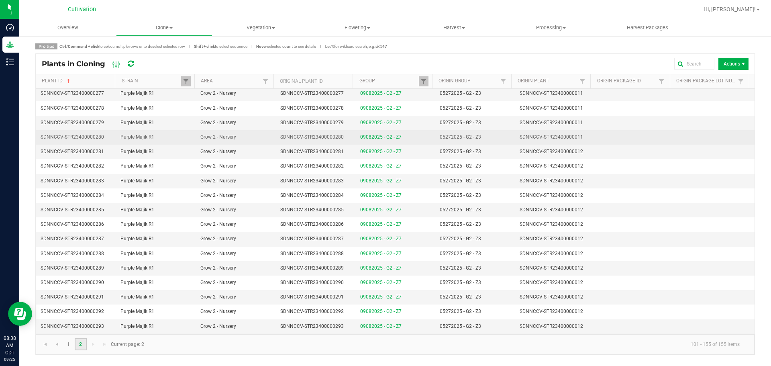
scroll to position [554, 0]
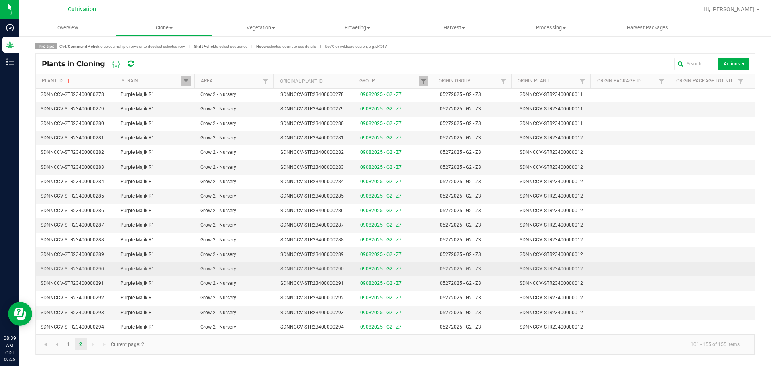
click at [344, 267] on td "SDNNCCV-STR23400000290" at bounding box center [315, 269] width 80 height 14
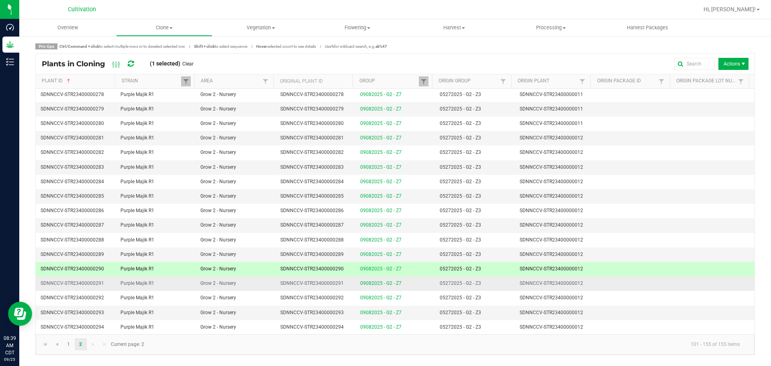
click at [343, 281] on td "SDNNCCV-STR23400000291" at bounding box center [315, 283] width 80 height 14
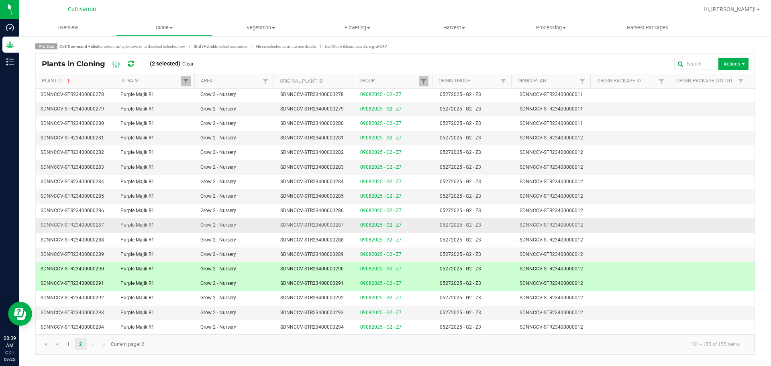
click at [356, 229] on td "09082025 - G2 - Z7" at bounding box center [395, 225] width 80 height 14
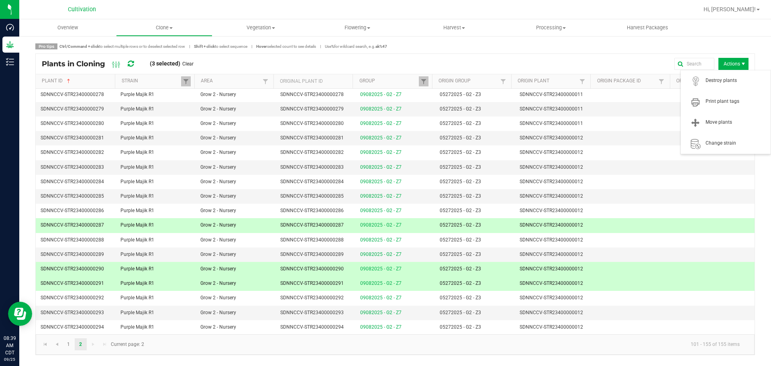
click at [721, 61] on span "Actions" at bounding box center [733, 64] width 30 height 12
click at [714, 104] on span "Print plant tags" at bounding box center [735, 101] width 60 height 7
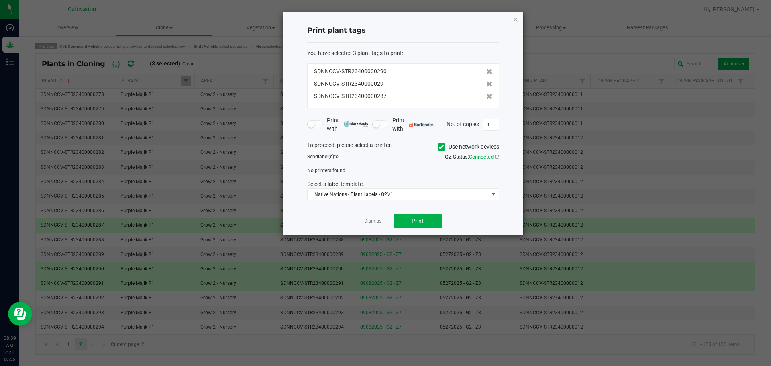
click at [440, 147] on icon at bounding box center [440, 147] width 5 height 0
click at [0, 0] on input "Use network devices" at bounding box center [0, 0] width 0 height 0
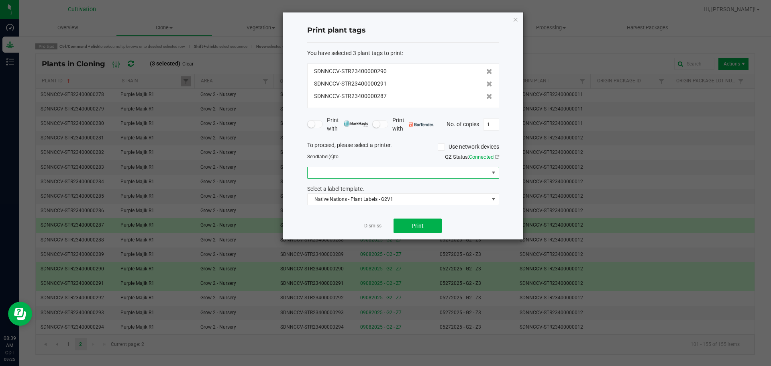
click at [377, 175] on span at bounding box center [397, 172] width 181 height 11
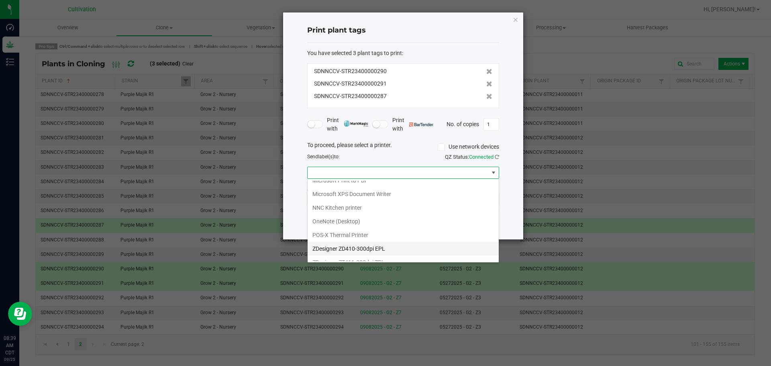
scroll to position [56, 0]
click at [372, 242] on ZPL "ZDesigner ZT411-203dpi ZPL" at bounding box center [402, 241] width 191 height 14
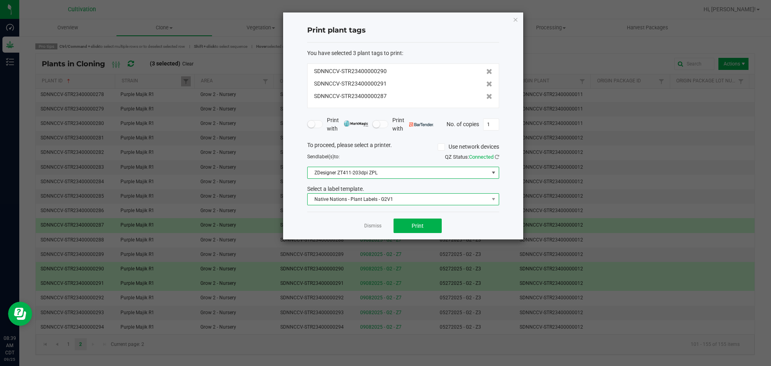
click at [391, 200] on span "Native Nations - Plant Labels - G2V1" at bounding box center [397, 198] width 181 height 11
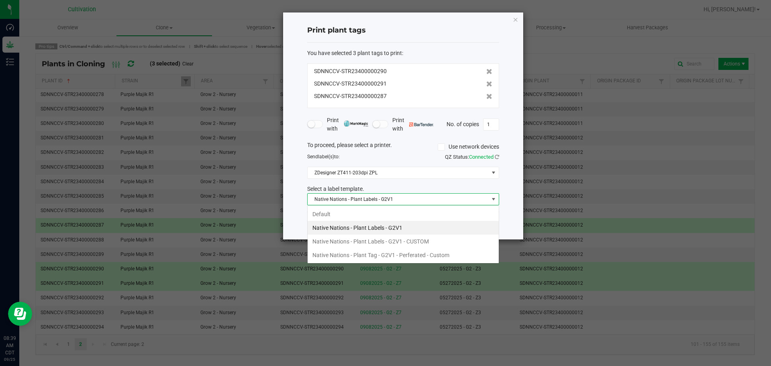
scroll to position [12, 192]
click at [395, 255] on li "Native Nations - Plant Tag - G2V1 - Perferated - Custom" at bounding box center [402, 255] width 191 height 14
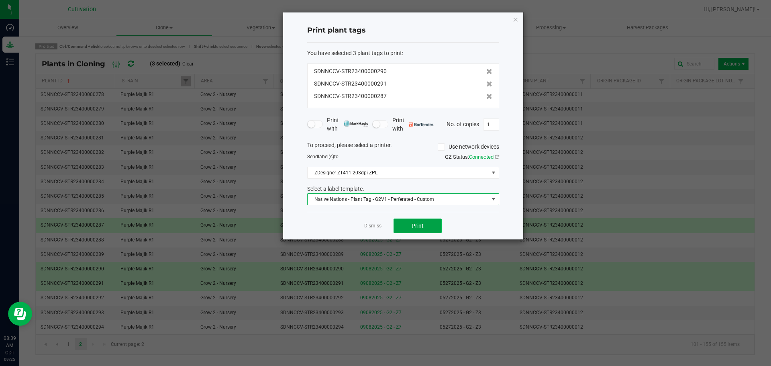
click at [419, 226] on span "Print" at bounding box center [417, 225] width 12 height 6
